Goal: Task Accomplishment & Management: Complete application form

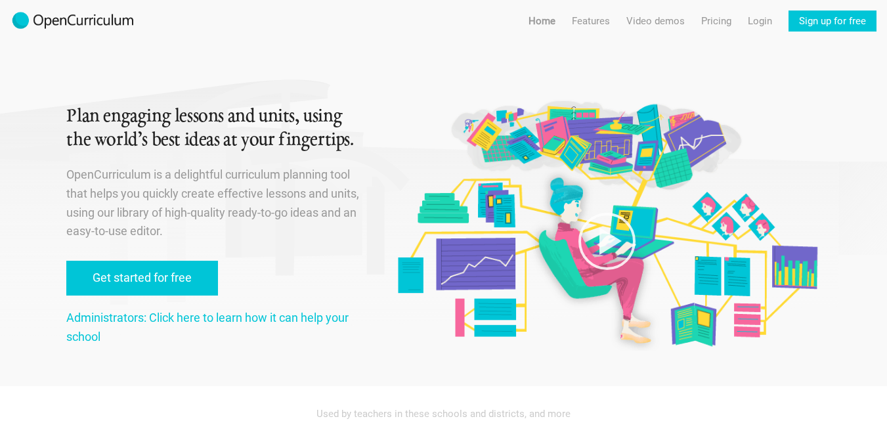
click at [20, 19] on img at bounding box center [73, 21] width 125 height 21
click at [20, 24] on img at bounding box center [73, 21] width 125 height 21
click at [547, 29] on link "Home" at bounding box center [541, 21] width 27 height 21
click at [828, 18] on link "Sign up for free" at bounding box center [832, 21] width 88 height 21
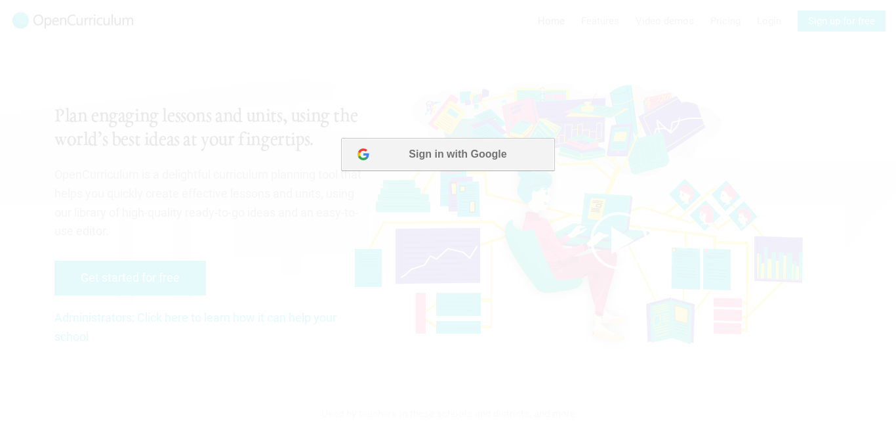
click at [425, 146] on button "Sign in with Google" at bounding box center [447, 154] width 213 height 33
click at [473, 163] on button "Sign in with Google" at bounding box center [447, 154] width 213 height 33
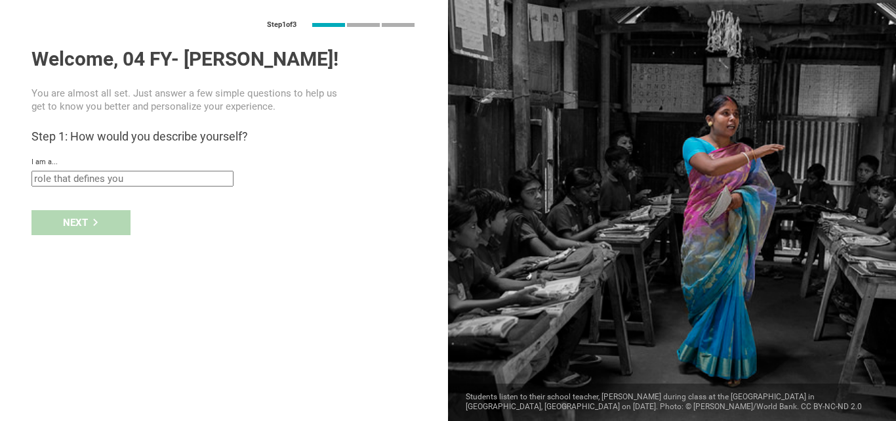
click at [96, 222] on div "Next" at bounding box center [224, 222] width 448 height 41
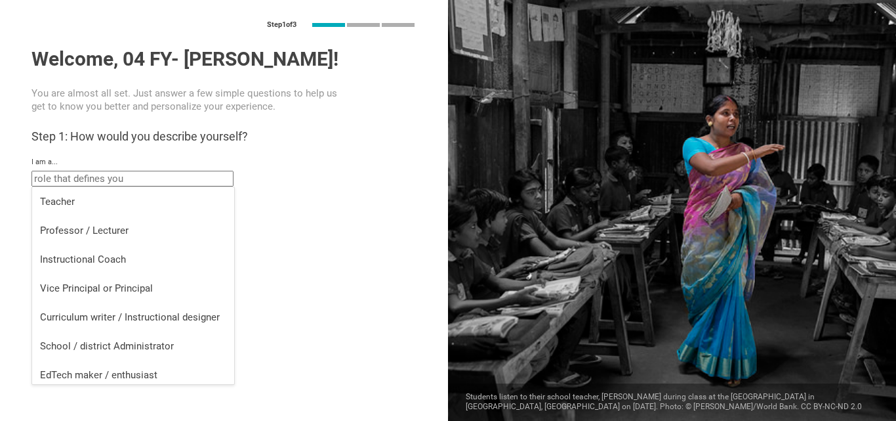
click at [96, 179] on input "text" at bounding box center [133, 179] width 202 height 16
click at [96, 201] on div "Teacher" at bounding box center [133, 201] width 186 height 13
type input "Teacher"
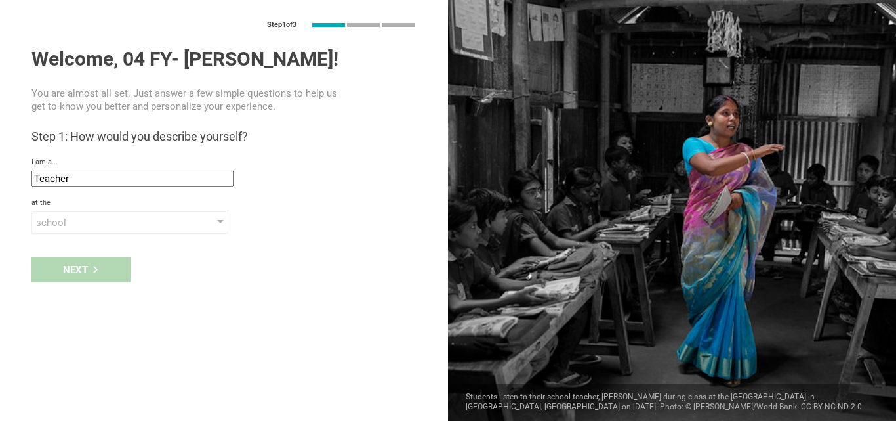
click at [90, 272] on div "Next" at bounding box center [224, 269] width 448 height 41
click at [177, 221] on div "school" at bounding box center [111, 222] width 150 height 13
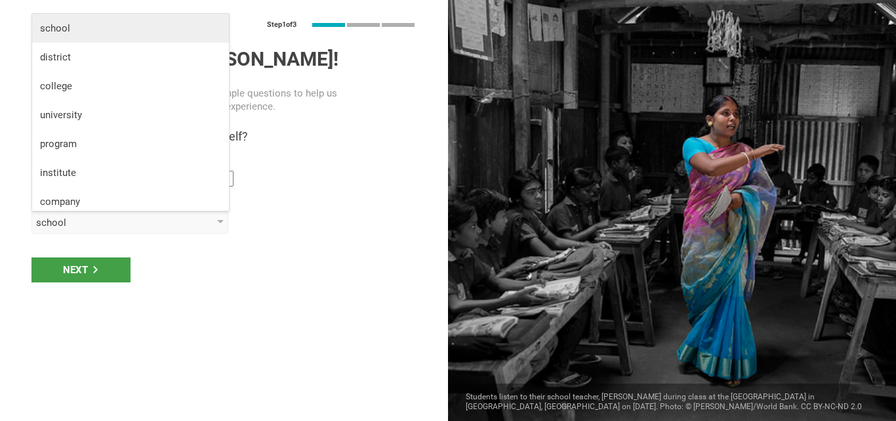
click at [138, 39] on li "school" at bounding box center [130, 28] width 197 height 29
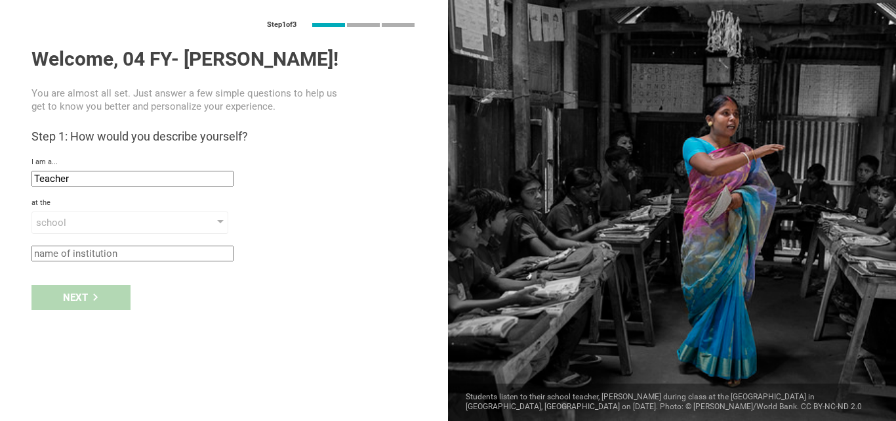
click at [87, 255] on input "text" at bounding box center [133, 253] width 202 height 16
type input "HKCE"
click at [72, 301] on div "Next" at bounding box center [81, 297] width 99 height 25
type input "Santa Cruz, India"
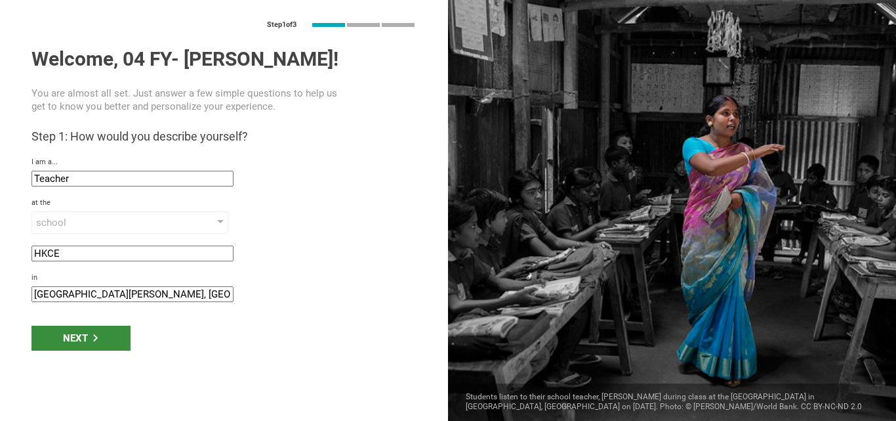
click at [77, 332] on div "Next" at bounding box center [81, 338] width 99 height 25
click at [105, 343] on div "Next" at bounding box center [81, 338] width 99 height 25
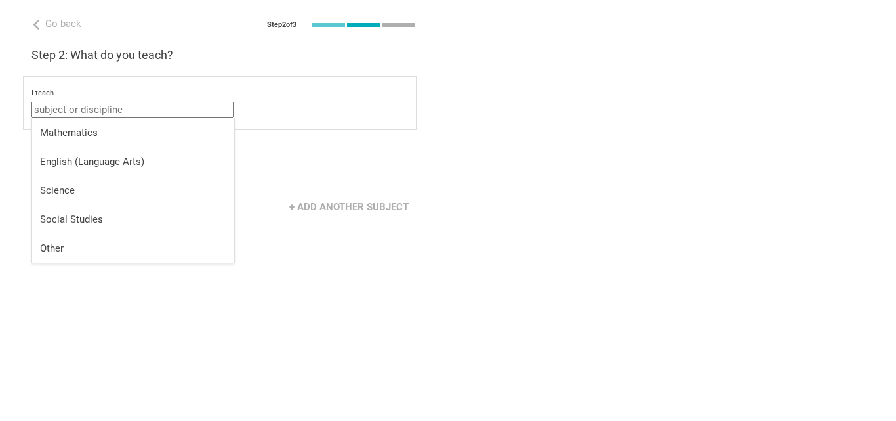
click at [120, 114] on input "text" at bounding box center [133, 110] width 202 height 16
click at [114, 243] on div "Other" at bounding box center [133, 248] width 186 height 13
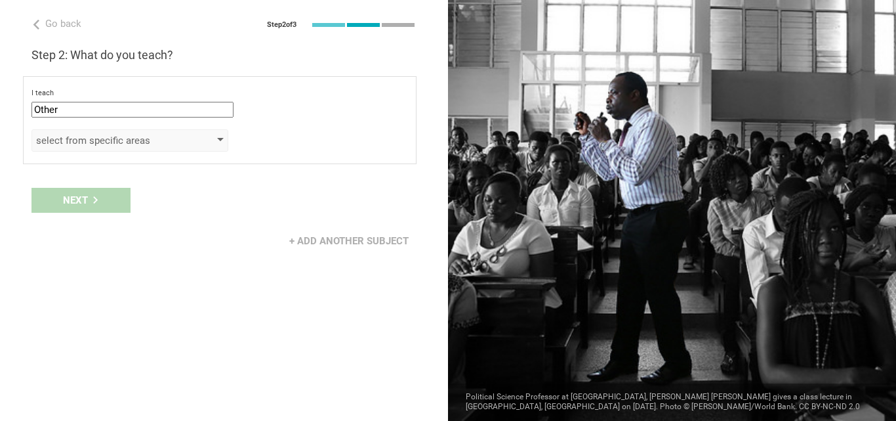
click at [100, 142] on div "select from specific areas" at bounding box center [111, 140] width 150 height 13
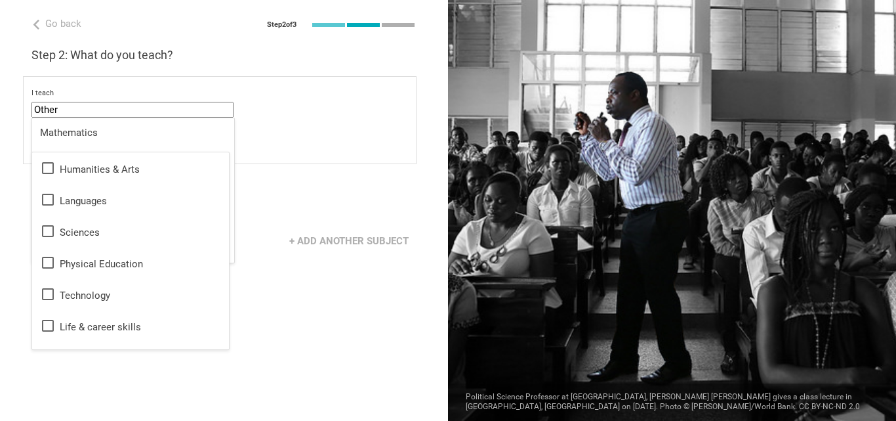
click at [96, 102] on input "Other" at bounding box center [133, 110] width 202 height 16
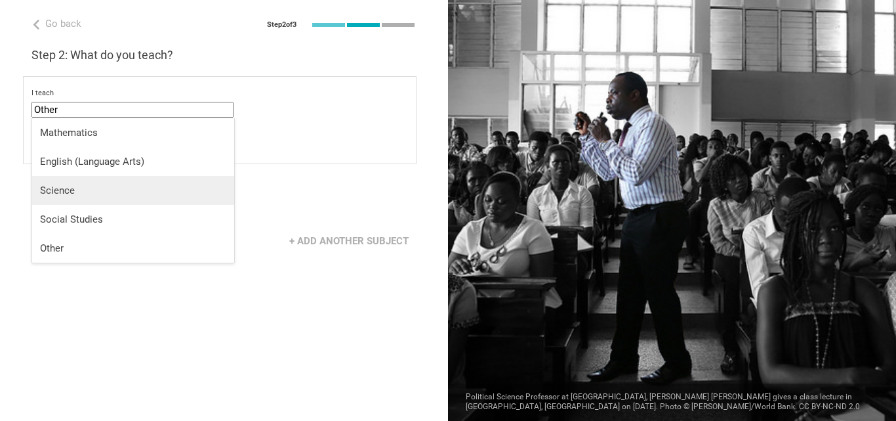
click at [85, 204] on li "Science" at bounding box center [133, 190] width 202 height 29
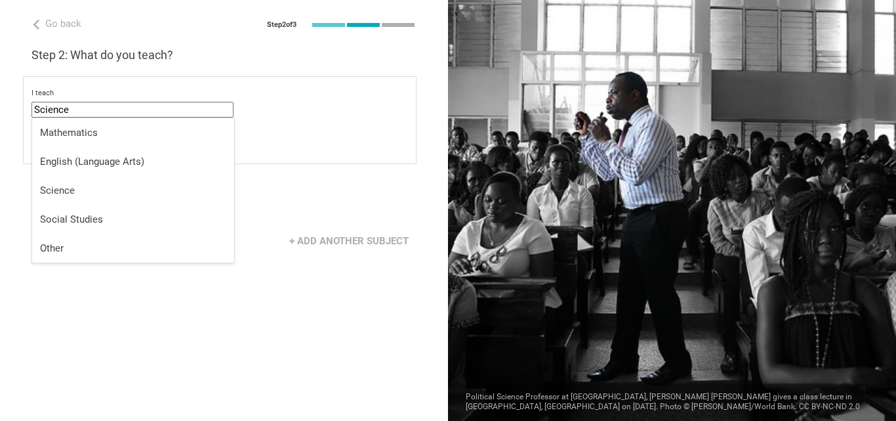
click at [87, 108] on input "Science" at bounding box center [133, 110] width 202 height 16
click at [74, 222] on div "Social Studies" at bounding box center [133, 219] width 186 height 13
type input "Social Studies"
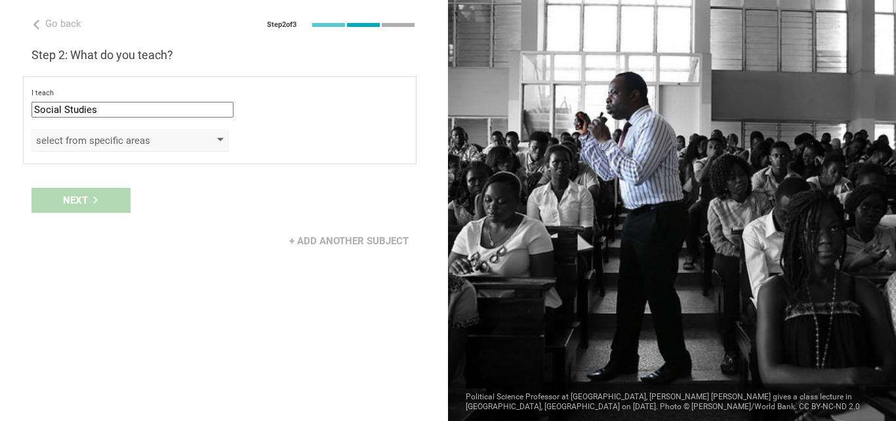
click at [125, 140] on div "select from specific areas" at bounding box center [111, 140] width 150 height 13
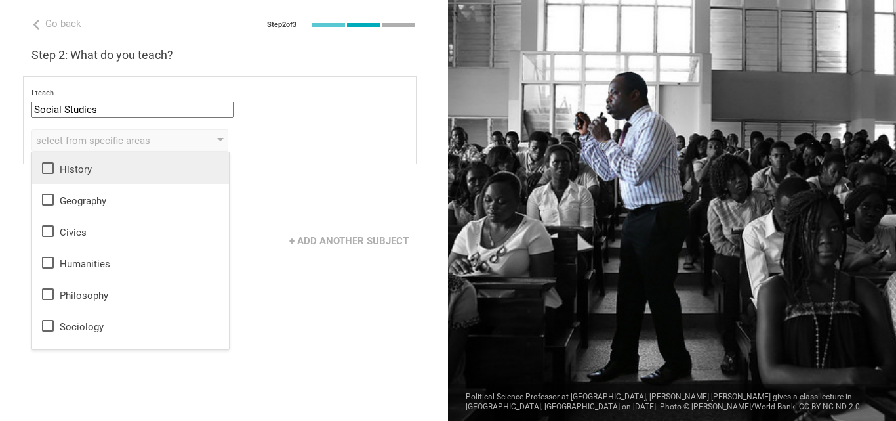
click at [95, 171] on div "History" at bounding box center [130, 168] width 181 height 16
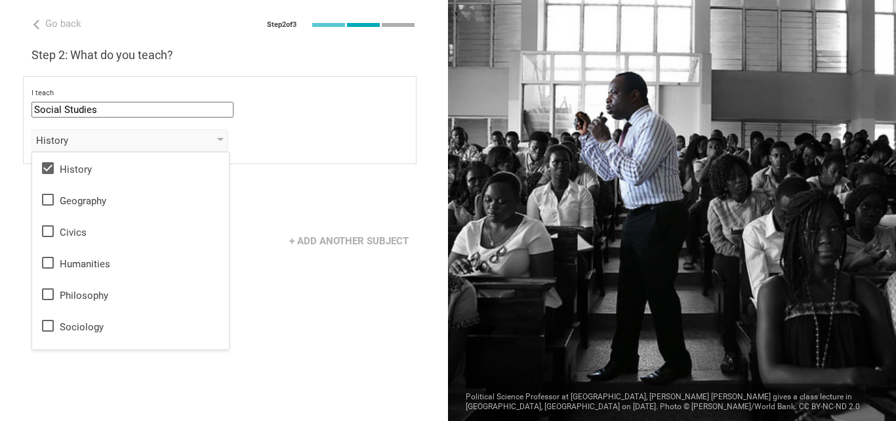
click at [1, 214] on div "Next" at bounding box center [224, 200] width 448 height 41
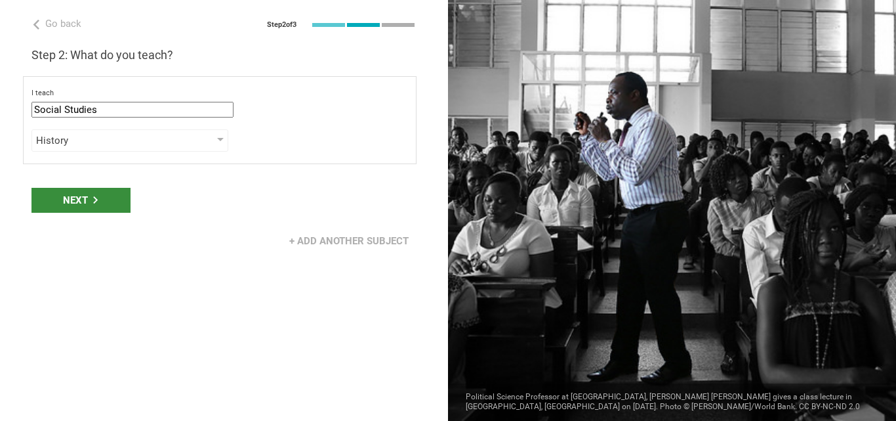
click at [80, 197] on div "Next" at bounding box center [81, 200] width 99 height 25
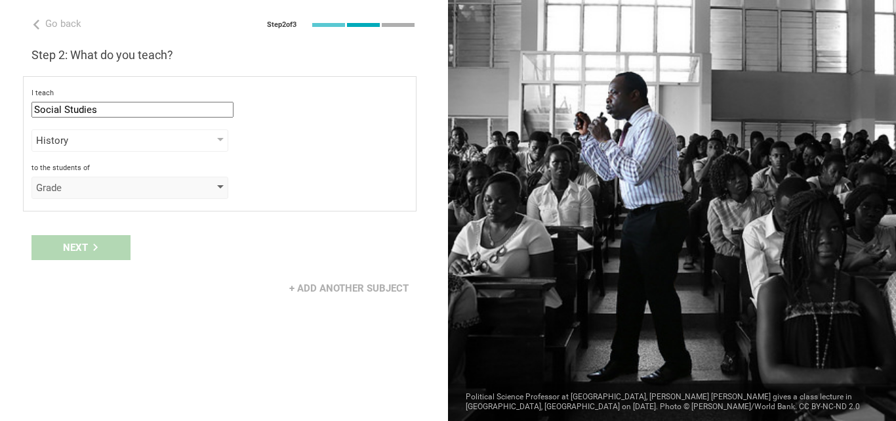
click at [100, 181] on div "Grade" at bounding box center [111, 187] width 150 height 13
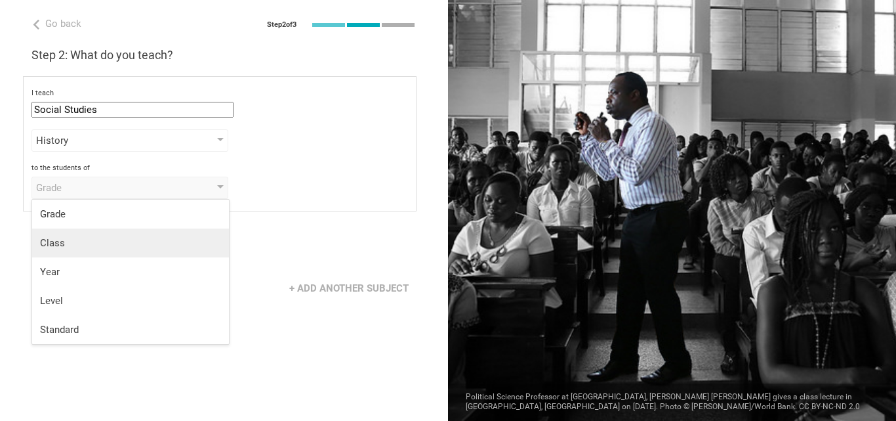
click at [82, 231] on li "Class" at bounding box center [130, 242] width 197 height 29
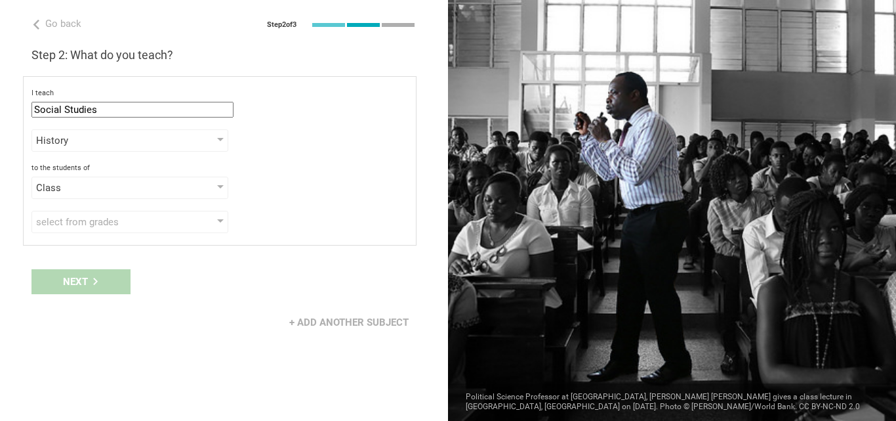
click at [82, 231] on div "select from grades" at bounding box center [130, 222] width 197 height 22
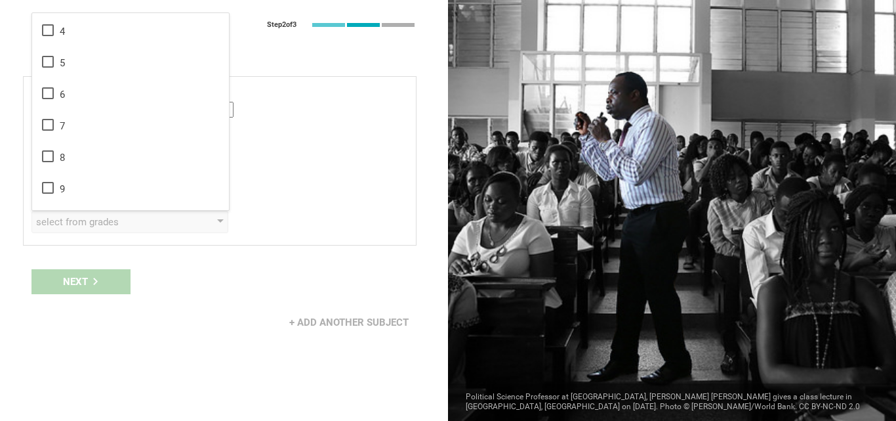
scroll to position [213, 0]
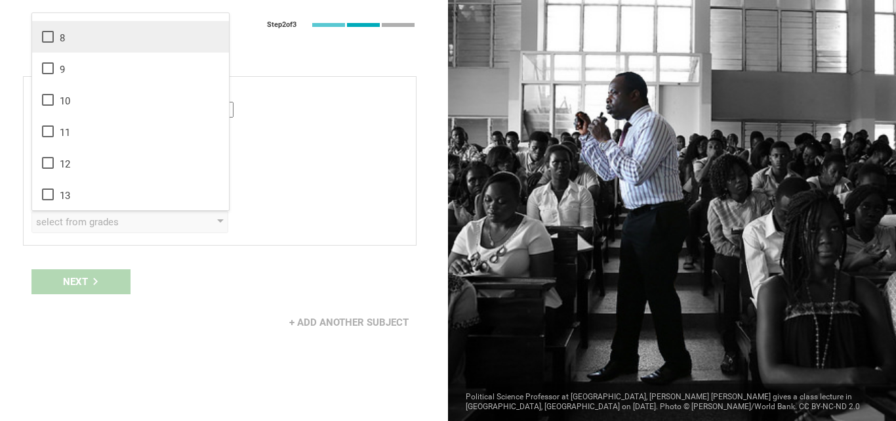
click at [100, 39] on div "8" at bounding box center [130, 37] width 181 height 16
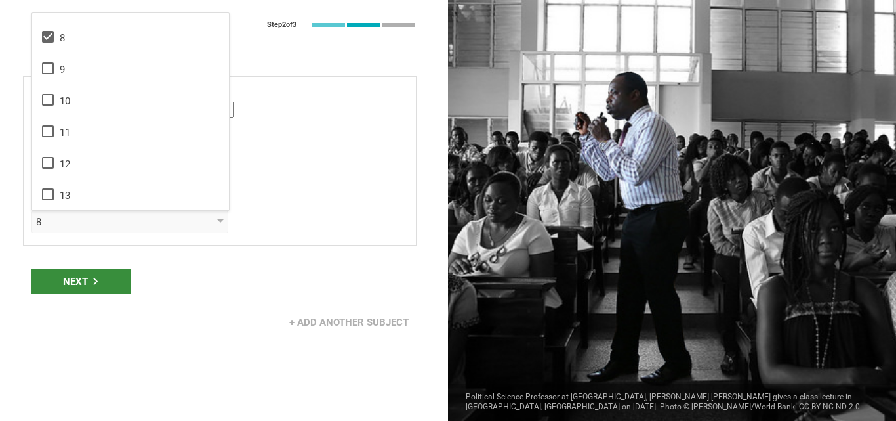
click at [72, 283] on div "Next" at bounding box center [81, 281] width 99 height 25
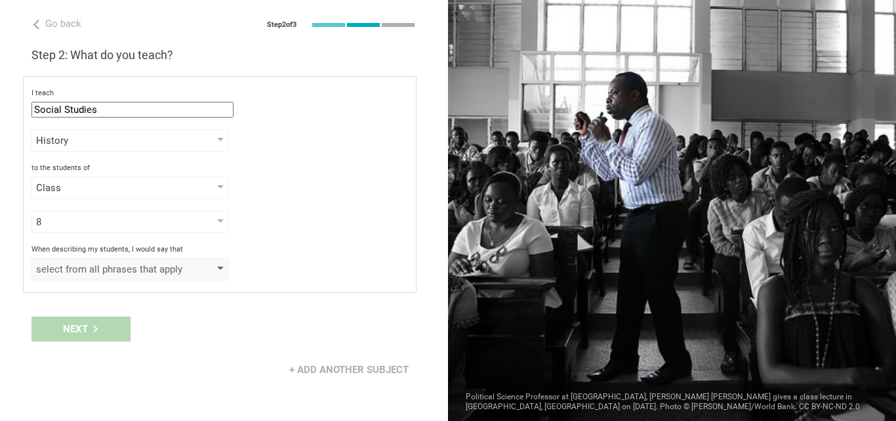
click at [124, 266] on div "select from all phrases that apply" at bounding box center [111, 269] width 150 height 13
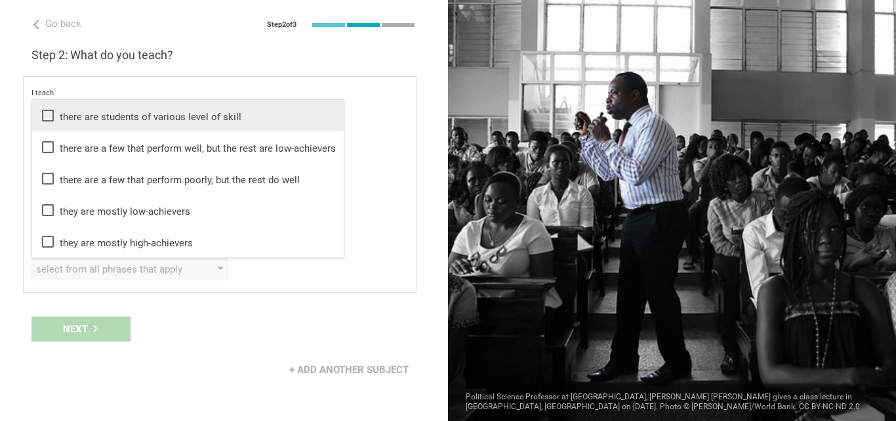
click at [144, 120] on div "there are students of various level of skill" at bounding box center [188, 116] width 296 height 16
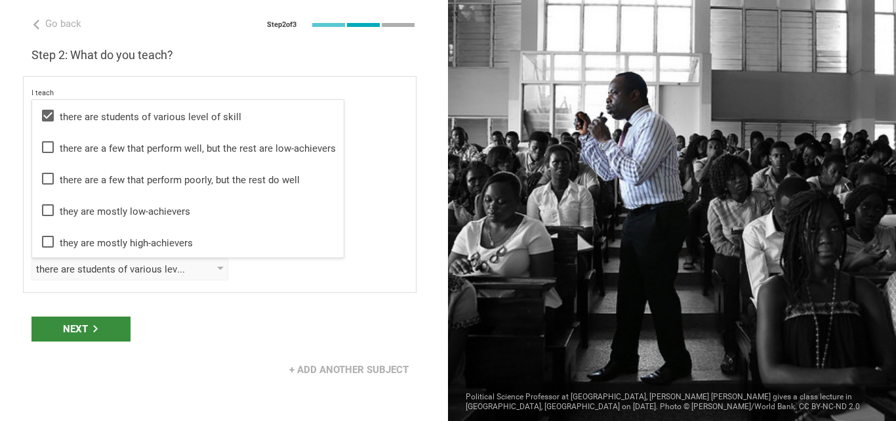
click at [81, 341] on div "Next" at bounding box center [81, 328] width 99 height 25
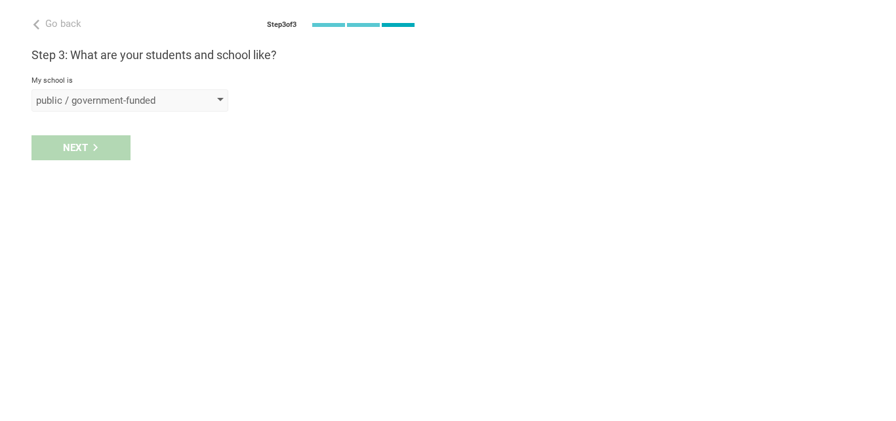
click at [167, 106] on div "public / government-funded" at bounding box center [111, 100] width 150 height 13
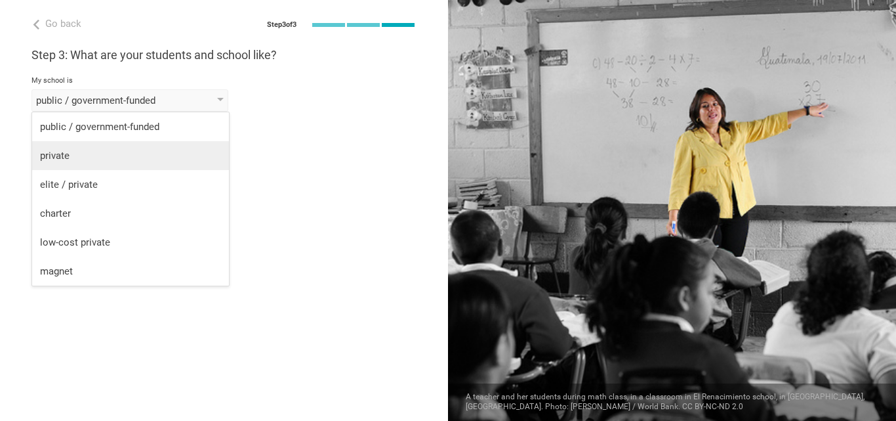
click at [130, 147] on li "private" at bounding box center [130, 155] width 197 height 29
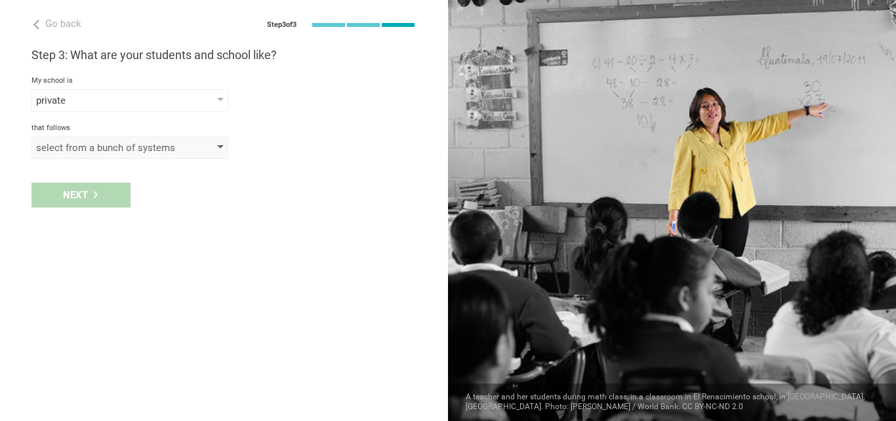
click at [90, 142] on div "select from a bunch of systems" at bounding box center [111, 147] width 150 height 13
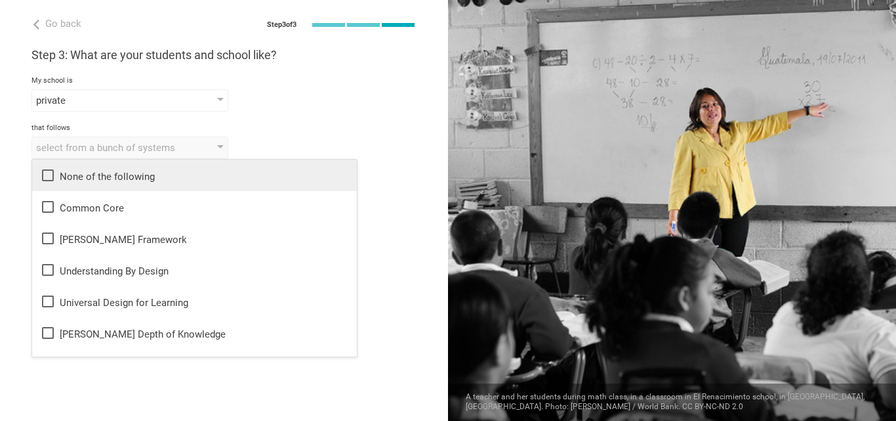
click at [73, 171] on div "None of the following" at bounding box center [194, 175] width 309 height 16
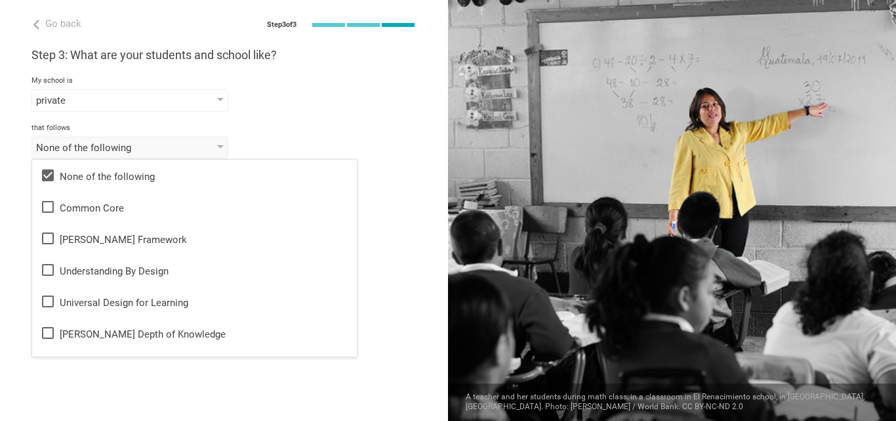
click at [304, 154] on div "None of the following None of the following Common Core Danielson Framework Und…" at bounding box center [224, 148] width 385 height 22
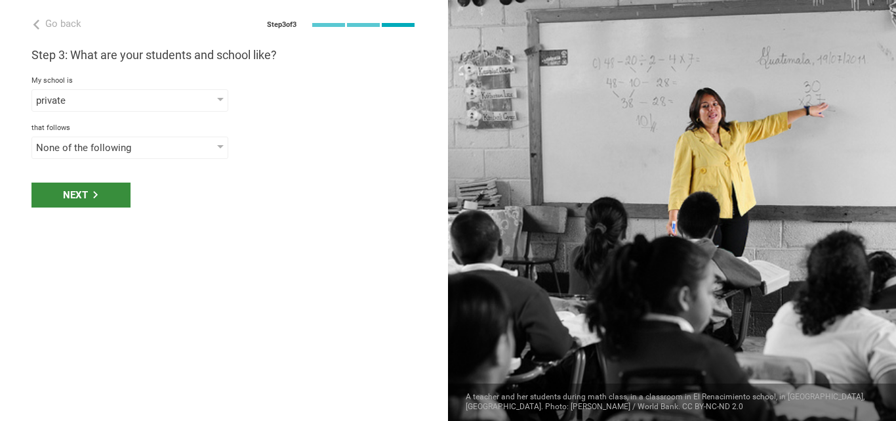
click at [117, 196] on div "Next" at bounding box center [81, 194] width 99 height 25
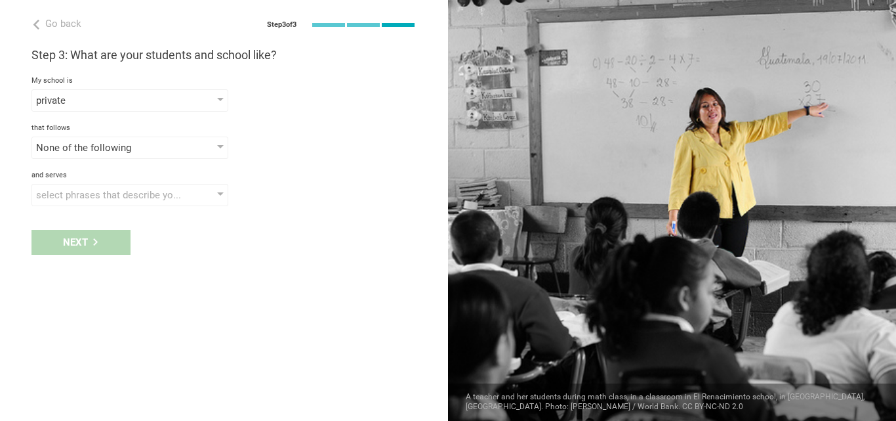
click at [93, 243] on div "Next" at bounding box center [224, 242] width 448 height 41
click at [120, 194] on div "select phrases that describe your student population" at bounding box center [111, 194] width 150 height 13
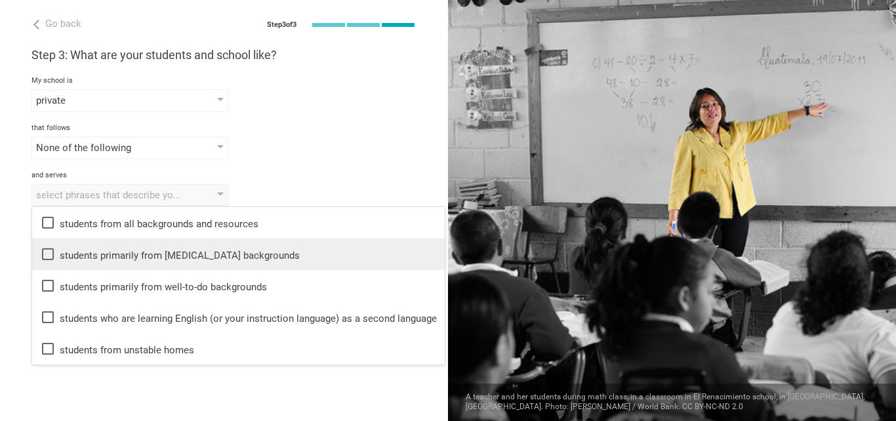
click at [108, 253] on div "students primarily from low-income backgrounds" at bounding box center [238, 254] width 397 height 16
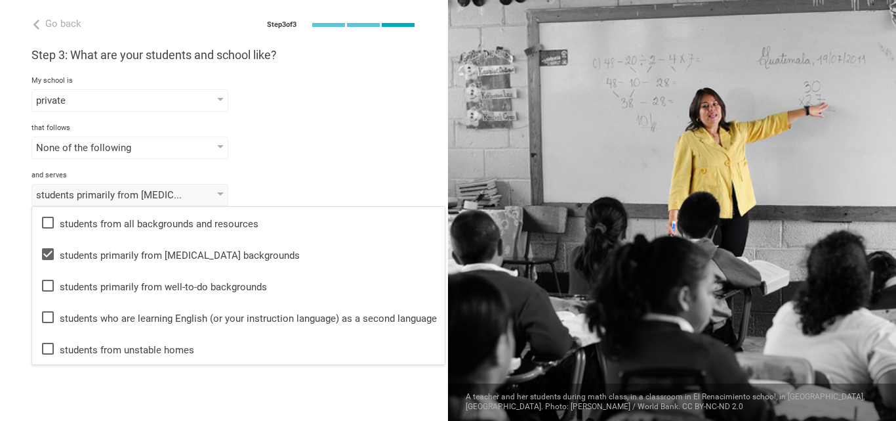
click at [335, 167] on div "Step 3: What are your students and school like? My school is private public / g…" at bounding box center [224, 126] width 385 height 159
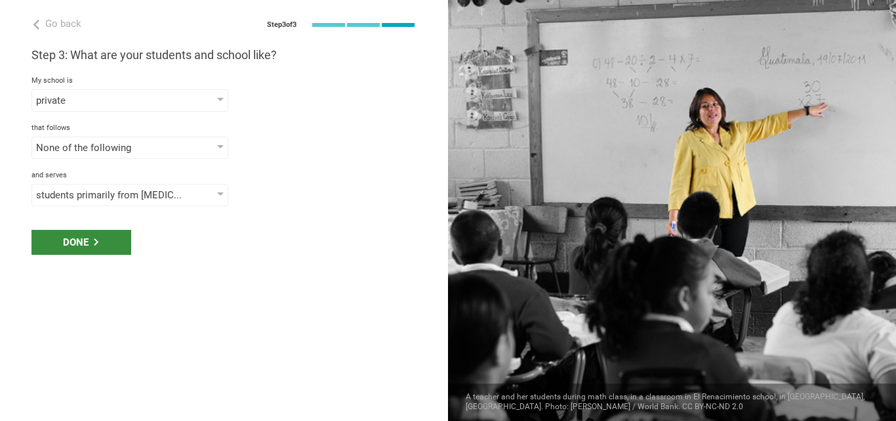
click at [54, 245] on div "Done" at bounding box center [82, 242] width 100 height 25
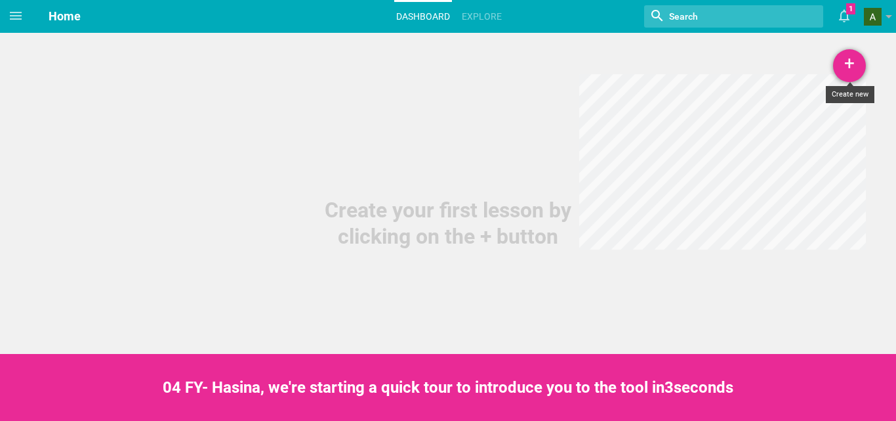
click at [852, 60] on div "+" at bounding box center [849, 65] width 33 height 33
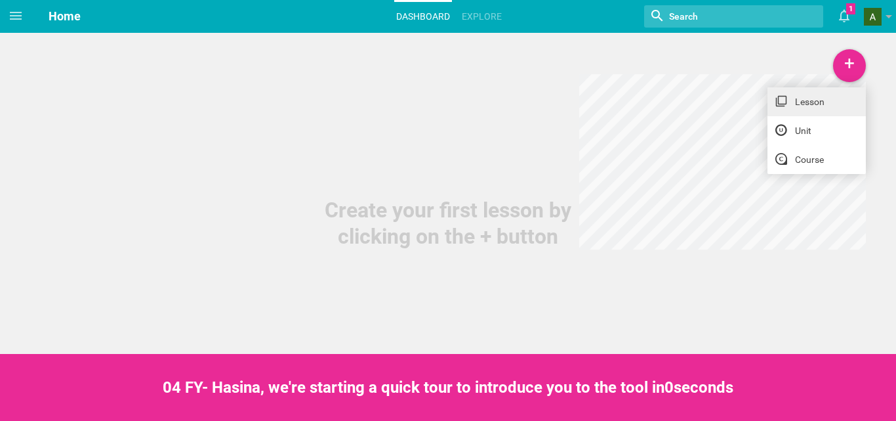
click at [776, 104] on icon at bounding box center [782, 101] width 12 height 12
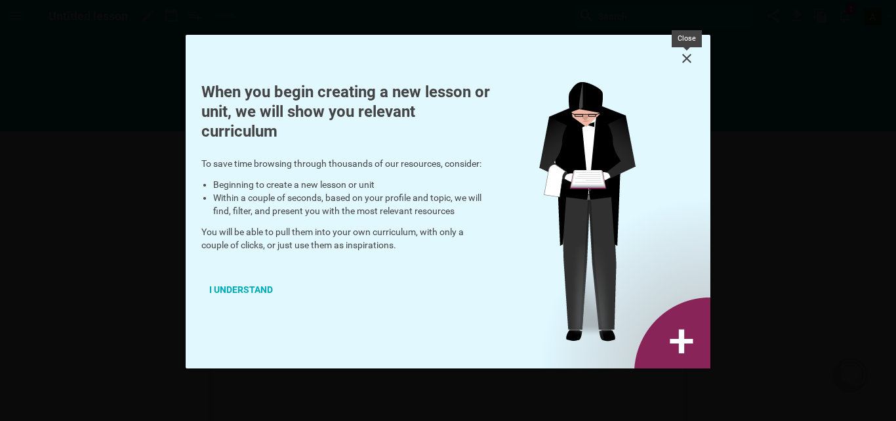
click at [687, 61] on icon at bounding box center [687, 59] width 16 height 16
